Goal: Check status: Check status

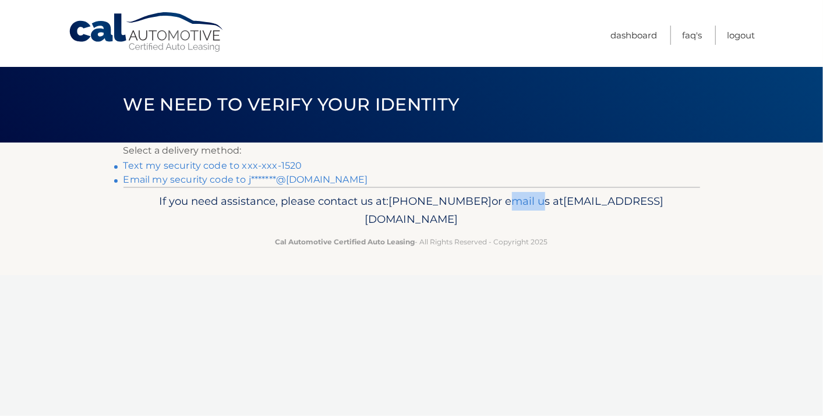
click at [559, 204] on p "If you need assistance, please contact us at: 609-807-3200 or email us at Custo…" at bounding box center [411, 210] width 561 height 37
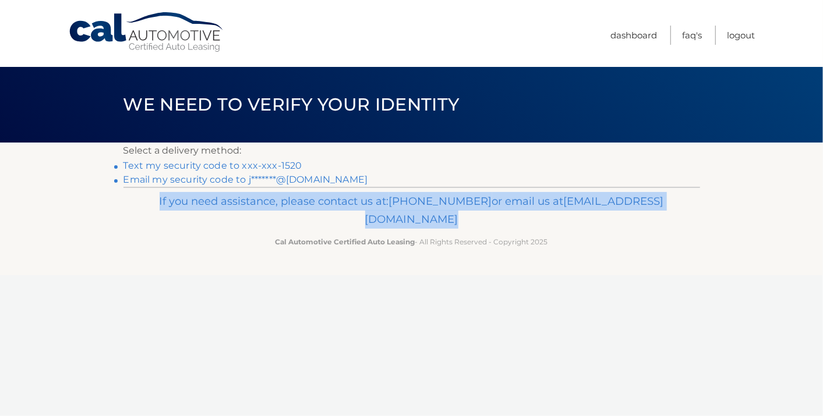
drag, startPoint x: 0, startPoint y: 0, endPoint x: 559, endPoint y: 204, distance: 594.8
click at [559, 204] on p "If you need assistance, please contact us at: 609-807-3200 or email us at Custo…" at bounding box center [411, 210] width 561 height 37
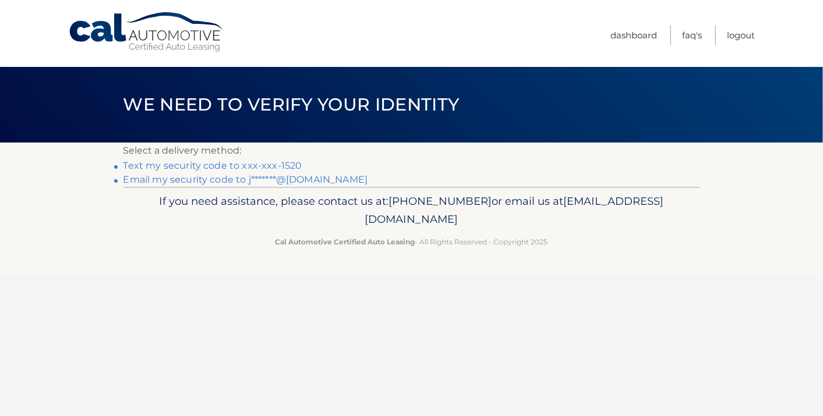
click at [368, 151] on p "Select a delivery method:" at bounding box center [411, 151] width 576 height 16
click at [275, 166] on link "Text my security code to xxx-xxx-1520" at bounding box center [212, 165] width 179 height 11
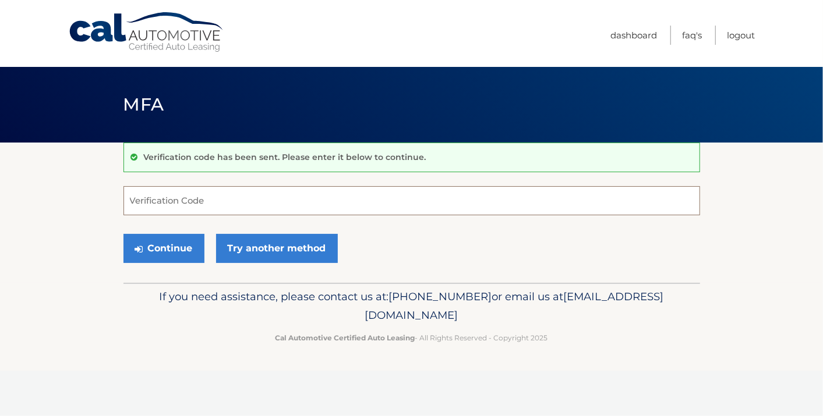
click at [261, 191] on input "Verification Code" at bounding box center [411, 200] width 576 height 29
type input "113054"
click at [158, 246] on button "Continue" at bounding box center [163, 248] width 81 height 29
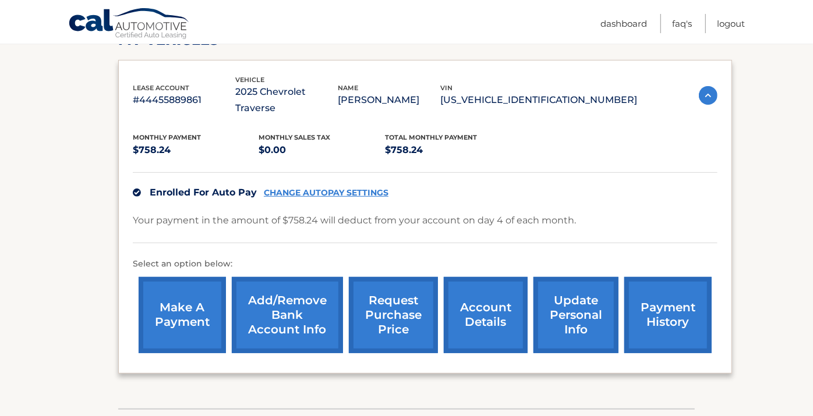
scroll to position [215, 0]
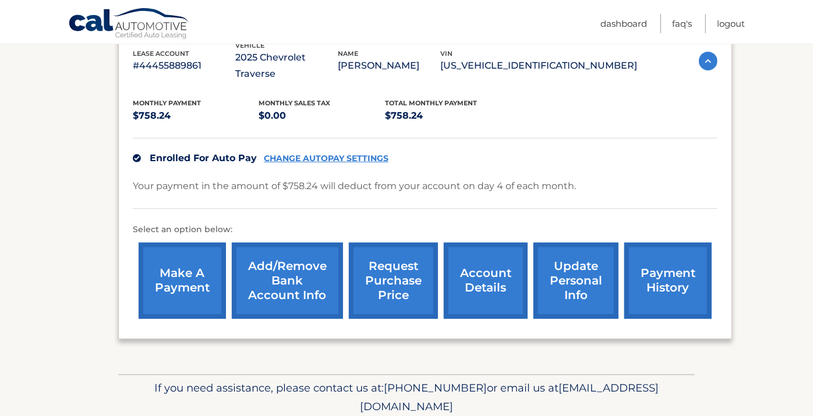
click at [490, 261] on link "account details" at bounding box center [486, 281] width 84 height 76
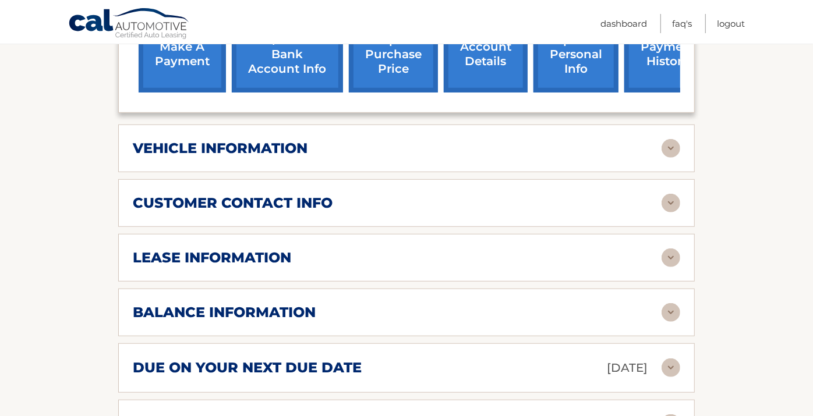
scroll to position [483, 0]
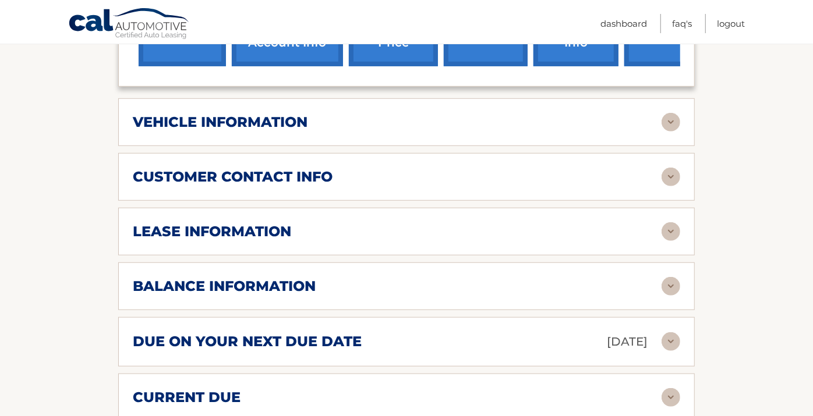
click at [680, 219] on div "lease information Contract Start Date Apr 04, 2025 Term 39 Maturity Date Jul 04…" at bounding box center [406, 232] width 576 height 48
click at [667, 222] on img at bounding box center [670, 231] width 19 height 19
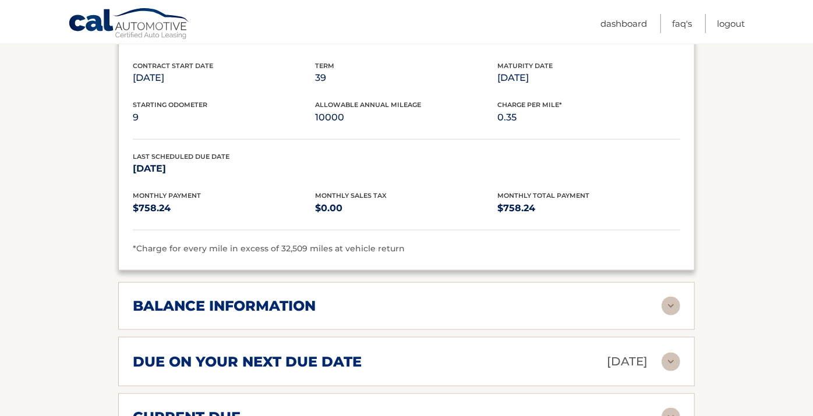
scroll to position [725, 0]
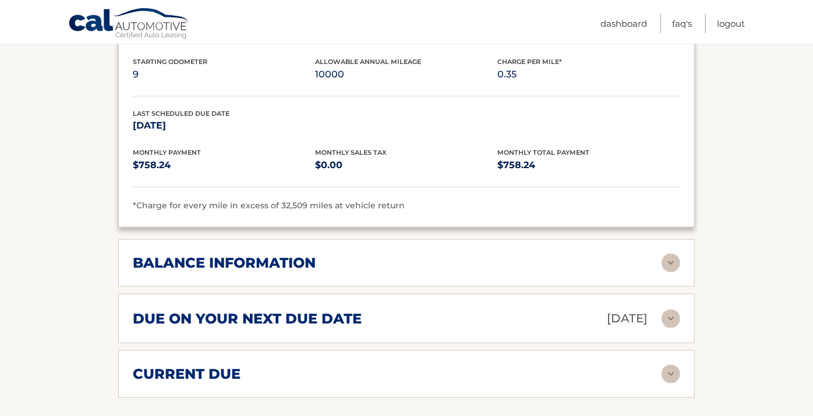
click at [678, 254] on img at bounding box center [670, 263] width 19 height 19
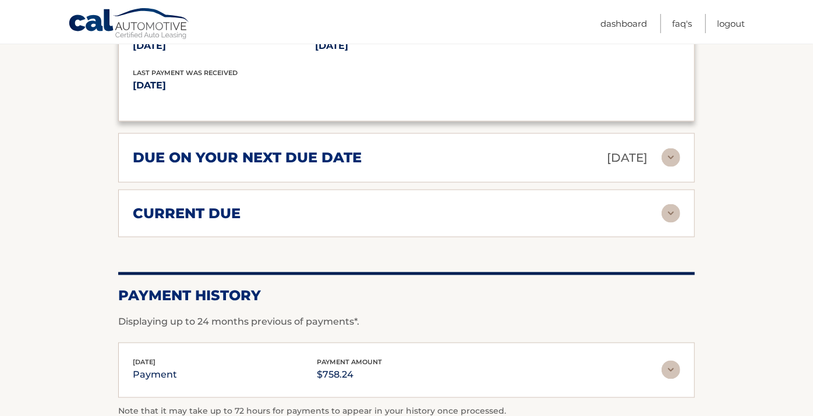
scroll to position [1130, 0]
